Goal: Find specific page/section: Find specific page/section

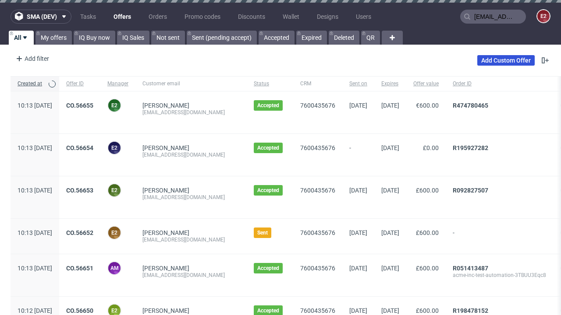
type input "[EMAIL_ADDRESS][DOMAIN_NAME]"
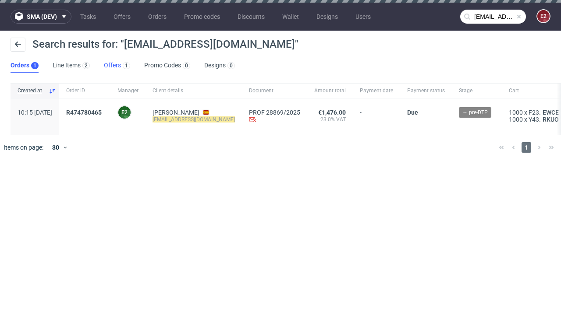
click at [117, 66] on link "Offers 1" at bounding box center [117, 66] width 26 height 14
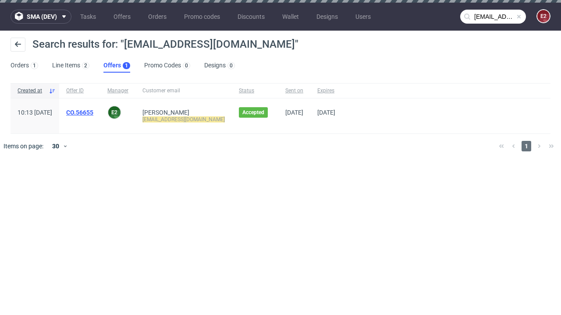
click at [93, 113] on link "CO.56655" at bounding box center [79, 112] width 27 height 7
